Goal: Check status: Check status

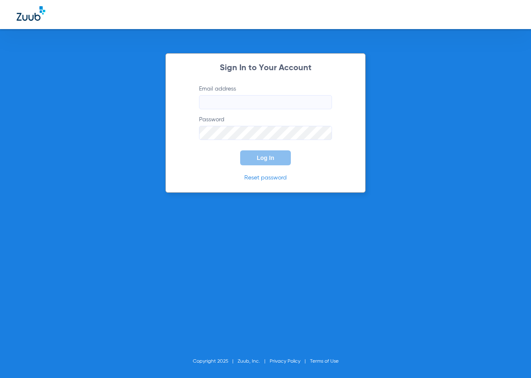
type input "[EMAIL_ADDRESS][DOMAIN_NAME]"
click at [262, 157] on span "Log In" at bounding box center [265, 158] width 17 height 7
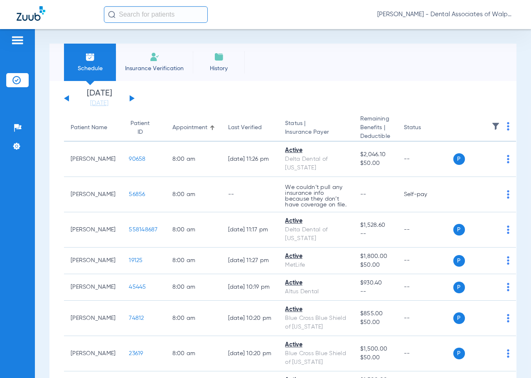
click at [131, 97] on button at bounding box center [132, 98] width 5 height 6
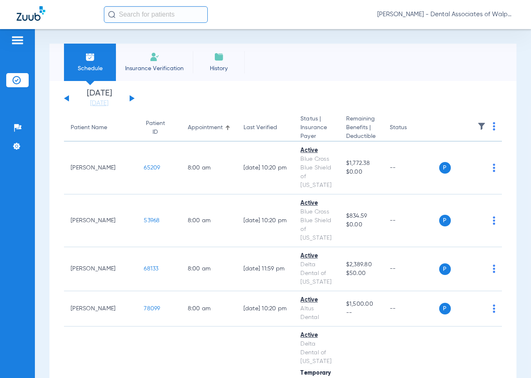
click at [129, 15] on input "text" at bounding box center [156, 14] width 104 height 17
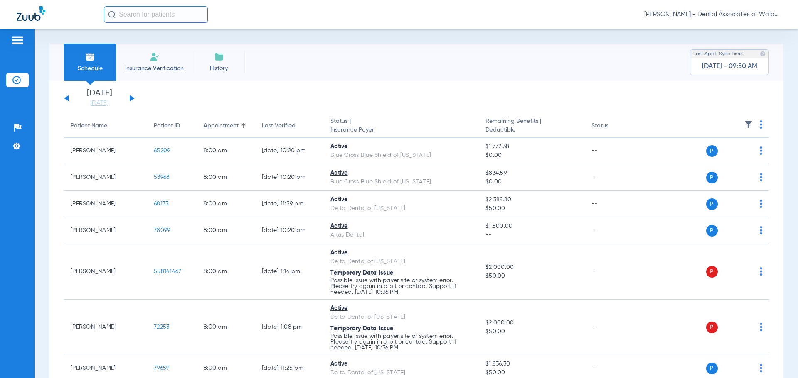
click at [133, 9] on input "text" at bounding box center [156, 14] width 104 height 17
click at [130, 15] on input "text" at bounding box center [156, 14] width 104 height 17
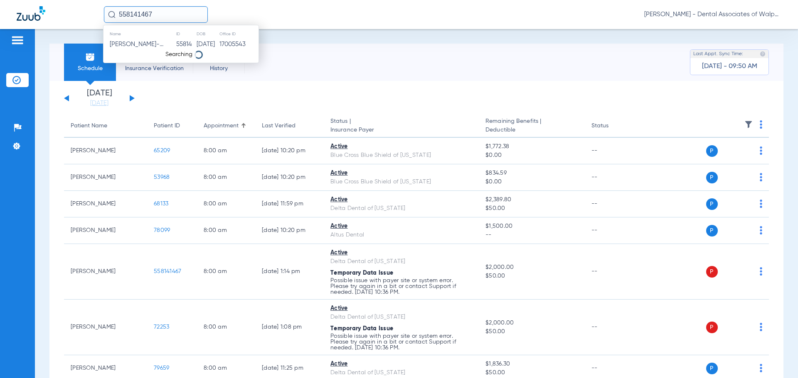
type input "558141467"
click at [143, 45] on span "[PERSON_NAME]" at bounding box center [133, 44] width 47 height 6
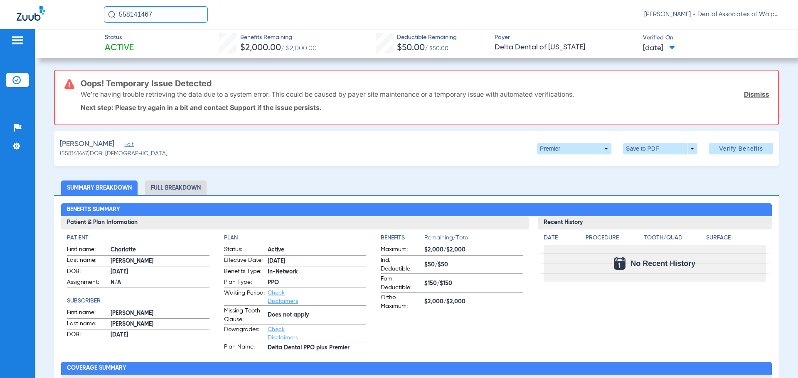
drag, startPoint x: 156, startPoint y: 16, endPoint x: 35, endPoint y: -34, distance: 130.6
click at [35, 0] on html "558141467 [PERSON_NAME] - Dental Associates of Walpole Patients Insurance Verif…" at bounding box center [399, 189] width 798 height 378
drag, startPoint x: 165, startPoint y: 11, endPoint x: 161, endPoint y: 15, distance: 5.0
click at [164, 11] on input "558141467" at bounding box center [156, 14] width 104 height 17
type input "61491"
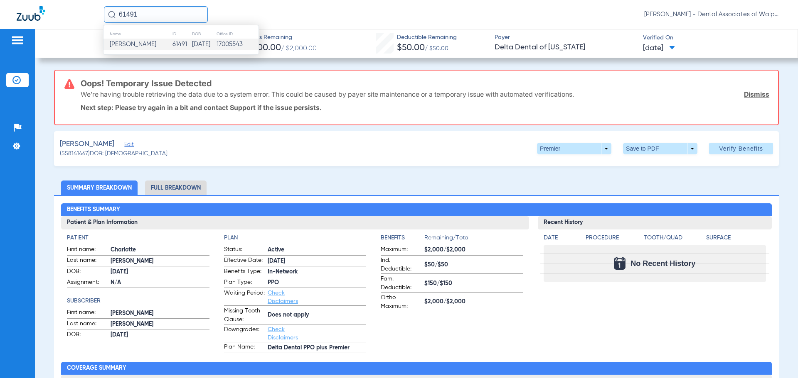
click at [144, 45] on span "[PERSON_NAME]" at bounding box center [133, 44] width 47 height 6
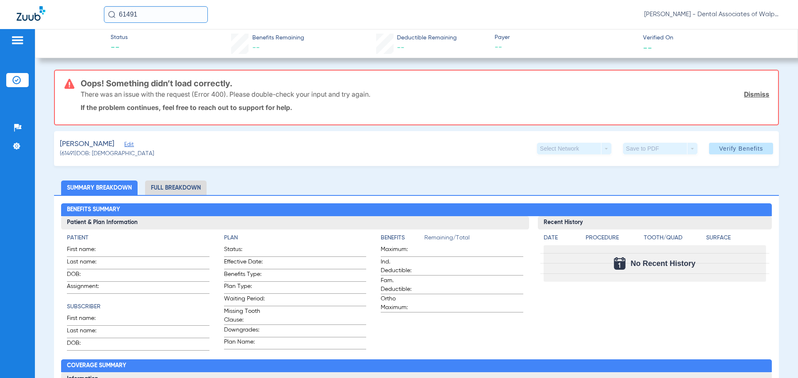
click at [35, 5] on div "61491 [PERSON_NAME] - Dental Associates of Walpole" at bounding box center [399, 14] width 798 height 29
type input "60366"
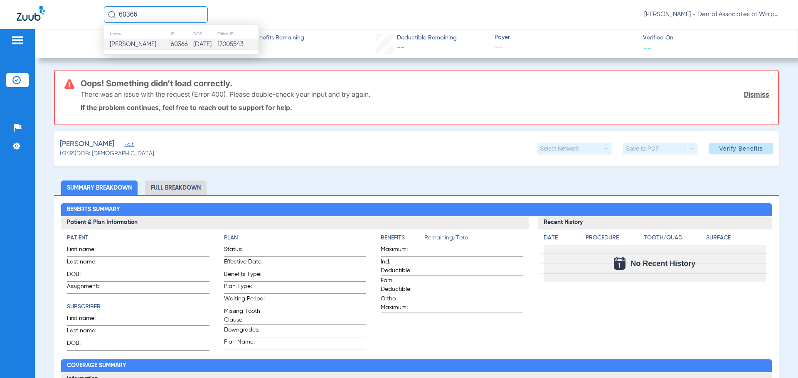
click at [121, 45] on span "[PERSON_NAME]" at bounding box center [133, 44] width 47 height 6
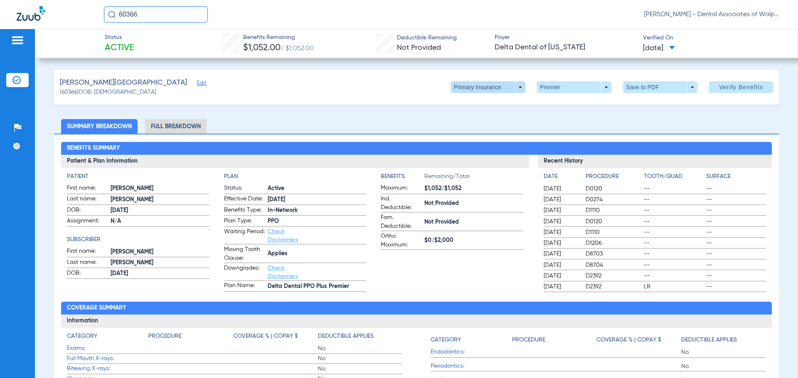
click at [513, 87] on span at bounding box center [488, 87] width 74 height 12
click at [480, 120] on span "Secondary Insurance" at bounding box center [479, 121] width 55 height 6
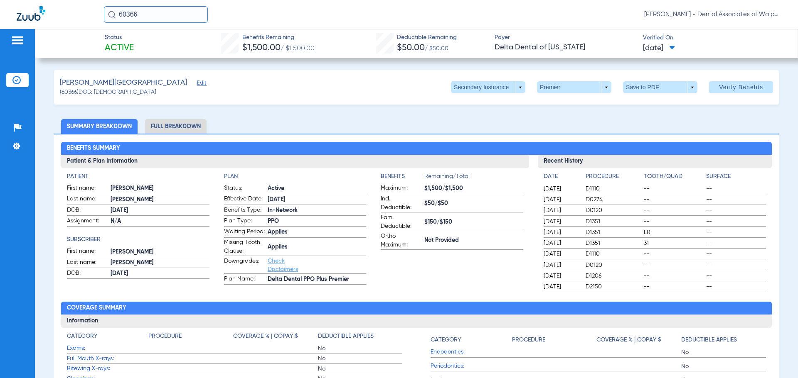
drag, startPoint x: 0, startPoint y: -30, endPoint x: 0, endPoint y: -47, distance: 16.2
click at [0, 0] on html "60366 [PERSON_NAME] - Dental Associates of Walpole Patients Insurance Verificat…" at bounding box center [399, 189] width 798 height 378
type input "]"
type input "558148521"
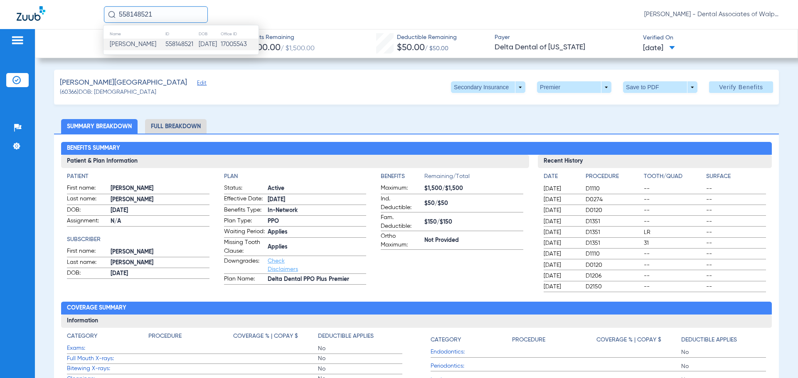
click at [138, 47] on span "[PERSON_NAME]" at bounding box center [133, 44] width 47 height 6
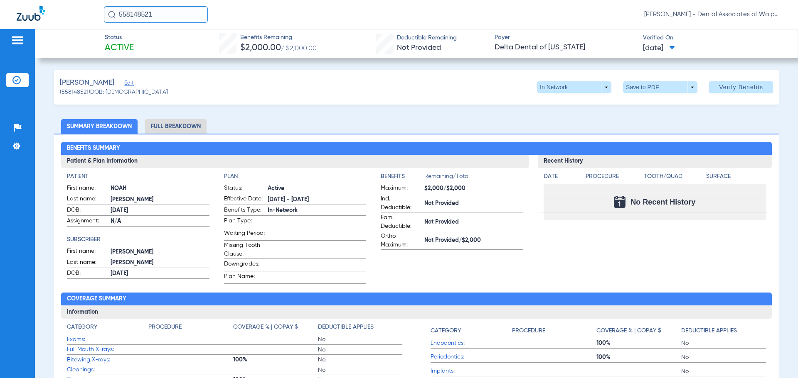
drag, startPoint x: 139, startPoint y: 14, endPoint x: 45, endPoint y: -5, distance: 95.8
click at [45, 0] on html "558148521 [PERSON_NAME] - Dental Associates of Walpole Patients Insurance Verif…" at bounding box center [399, 189] width 798 height 378
type input "51866"
click at [138, 39] on td "[PERSON_NAME]" at bounding box center [137, 45] width 68 height 12
